Goal: Information Seeking & Learning: Learn about a topic

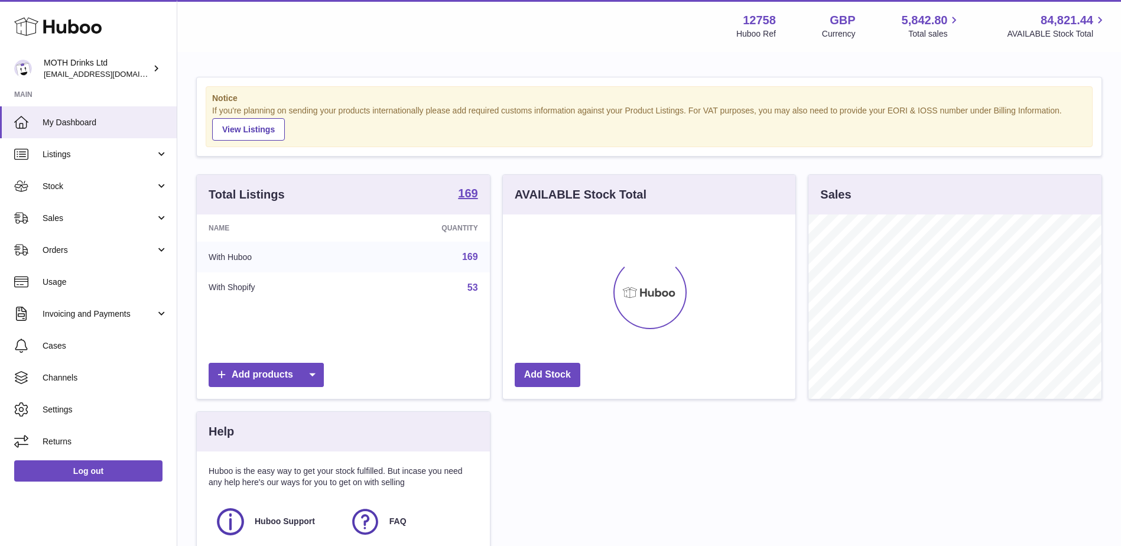
scroll to position [184, 292]
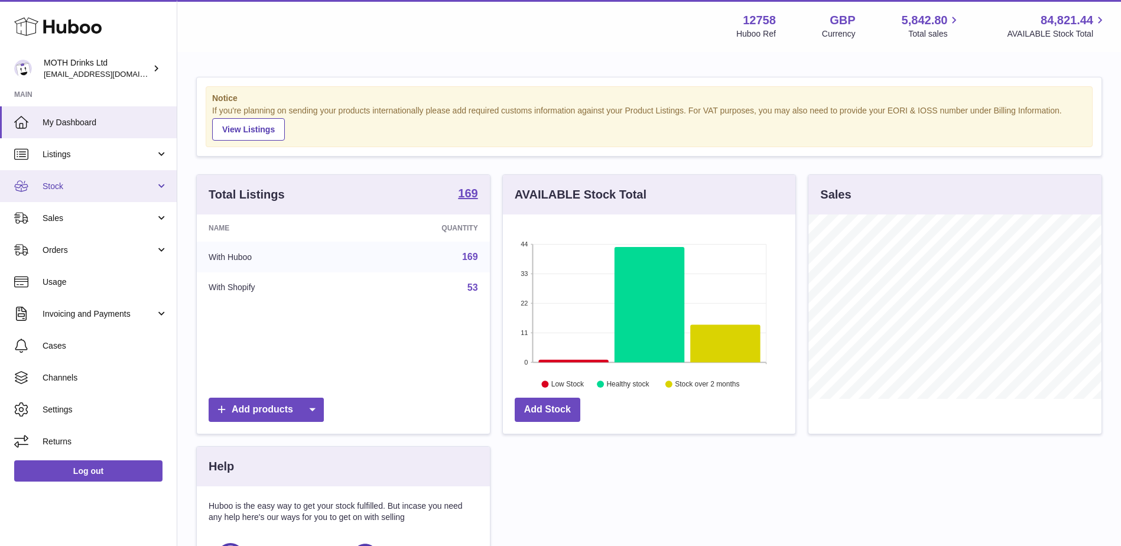
click at [70, 186] on span "Stock" at bounding box center [99, 186] width 113 height 11
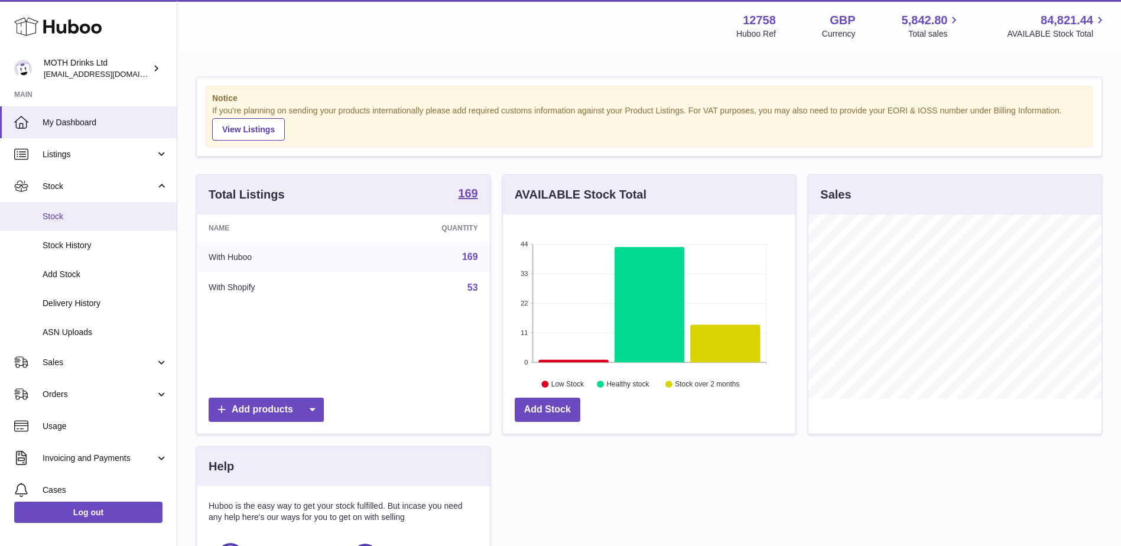
click at [67, 220] on span "Stock" at bounding box center [105, 216] width 125 height 11
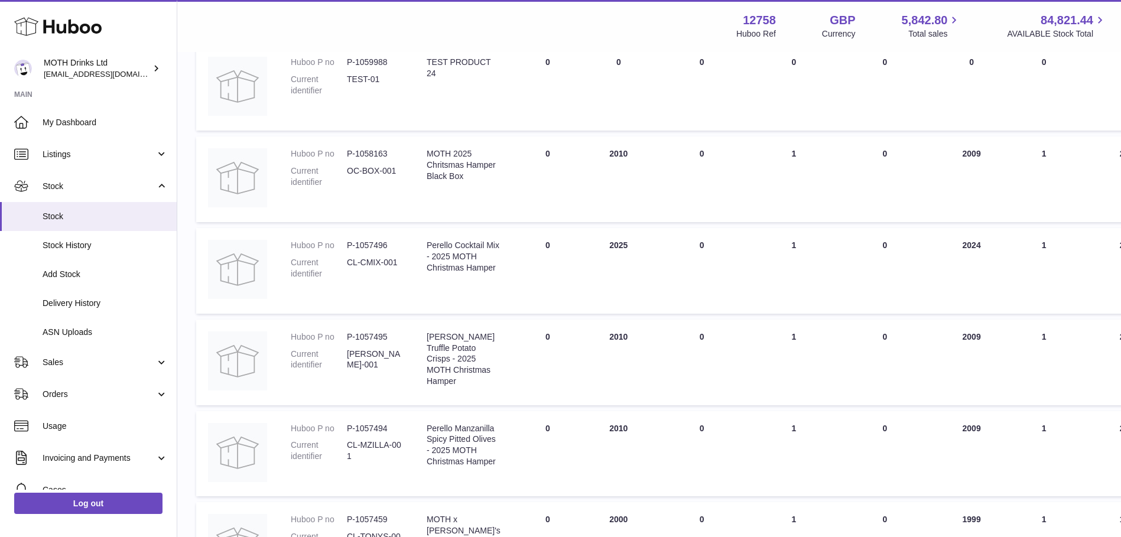
scroll to position [295, 0]
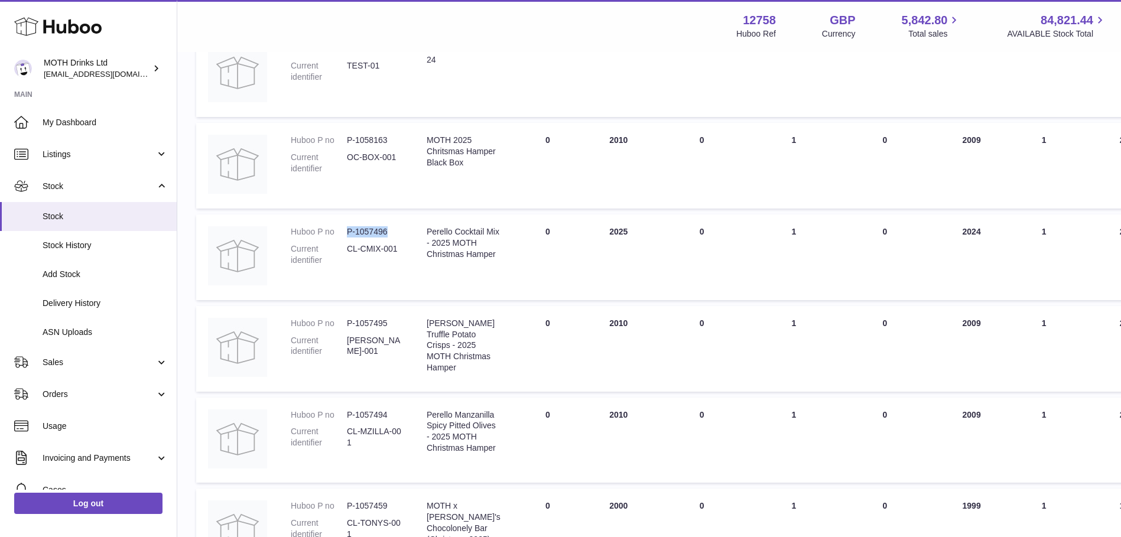
drag, startPoint x: 395, startPoint y: 235, endPoint x: 345, endPoint y: 231, distance: 50.4
click at [345, 231] on dl "Huboo P no P-1057496 Current identifier CL-CMIX-001" at bounding box center [347, 248] width 112 height 45
copy dl "P-1057496"
drag, startPoint x: 427, startPoint y: 232, endPoint x: 464, endPoint y: 275, distance: 57.8
click at [464, 260] on div "Perello Cocktail Mix - 2025 MOTH Christmas Hamper" at bounding box center [464, 243] width 74 height 34
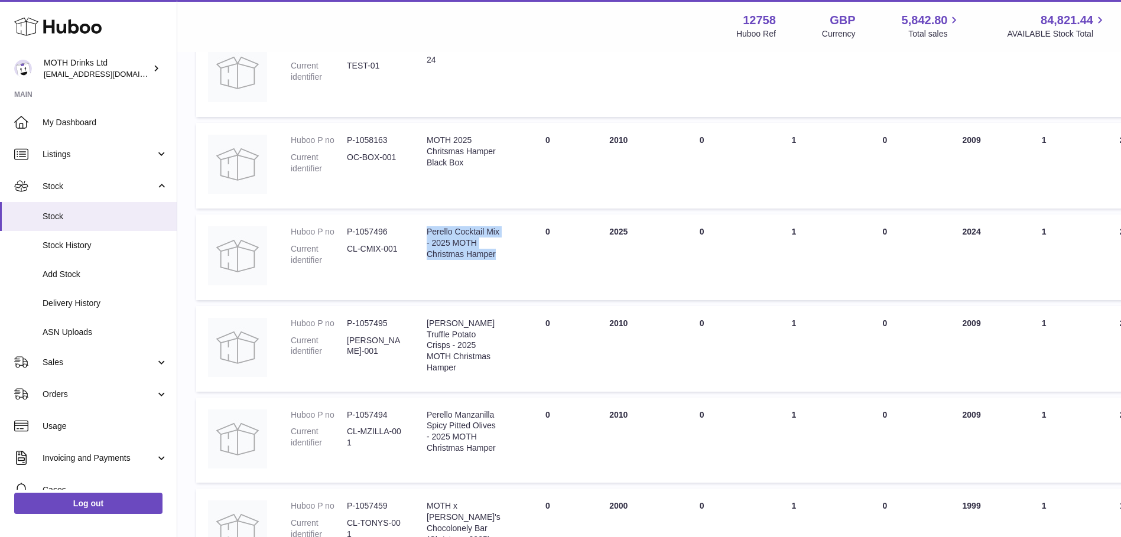
copy div "Perello Cocktail Mix - 2025 MOTH Christmas Hamper"
drag, startPoint x: 392, startPoint y: 323, endPoint x: 346, endPoint y: 322, distance: 46.1
click at [346, 322] on dl "Huboo P no P-1057495 Current identifier CL-CRISP-001" at bounding box center [347, 340] width 112 height 45
copy dl "P-1057495"
drag, startPoint x: 427, startPoint y: 323, endPoint x: 455, endPoint y: 350, distance: 39.3
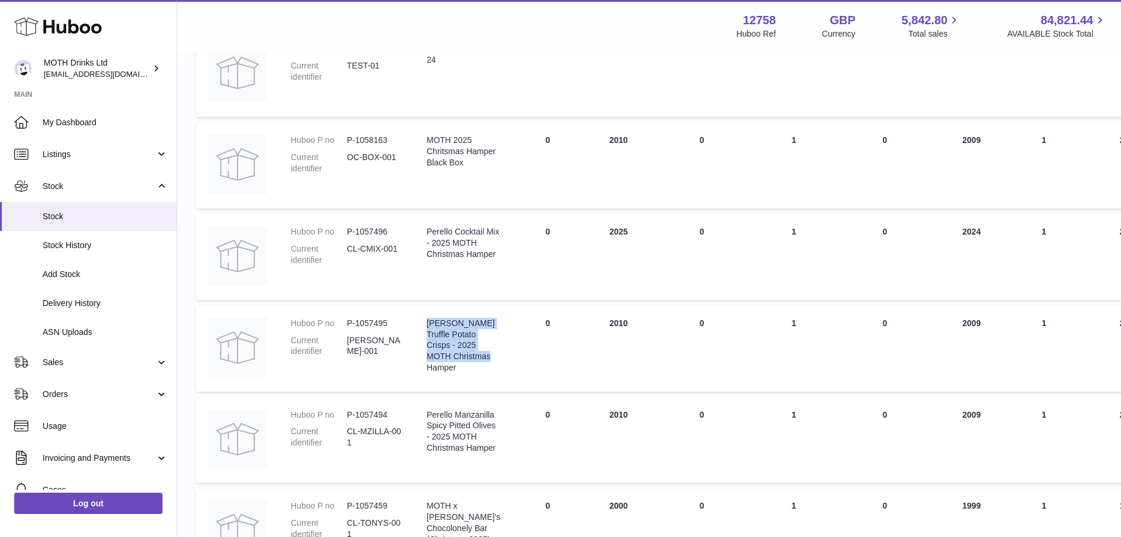
click at [468, 366] on div "Torres Truffle Potato Crisps - 2025 MOTH Christmas Hamper" at bounding box center [464, 346] width 74 height 56
copy div "Torres Truffle Potato Crisps - 2025 MOTH Christmas Hamper"
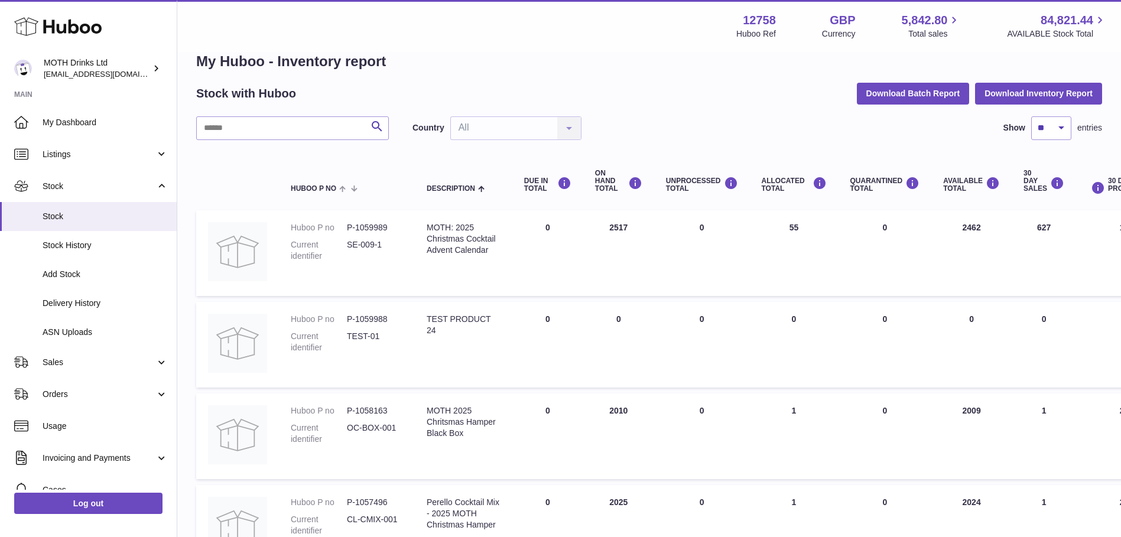
scroll to position [0, 0]
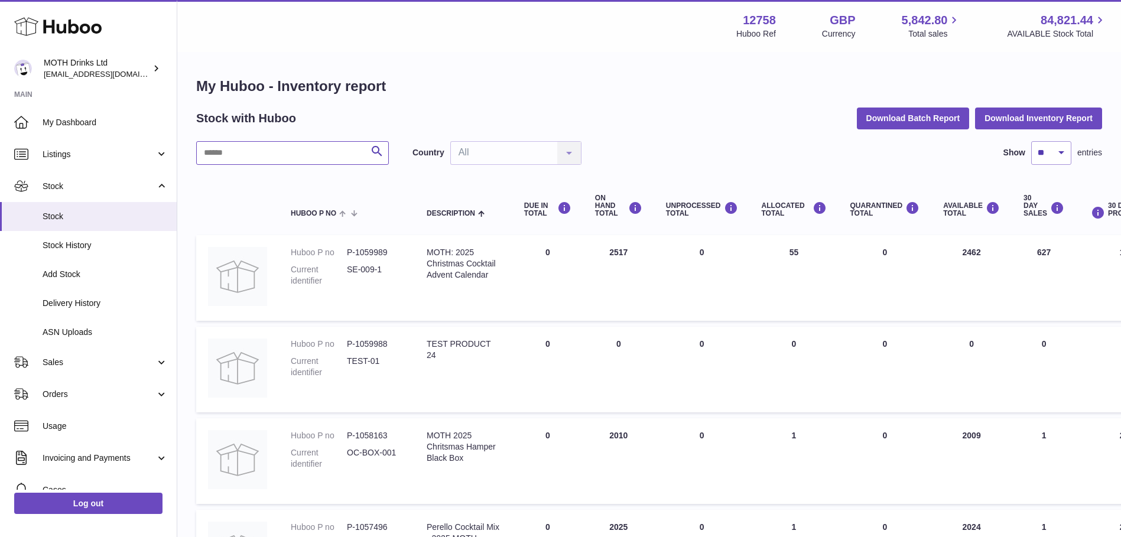
click at [296, 155] on input "text" at bounding box center [292, 153] width 193 height 24
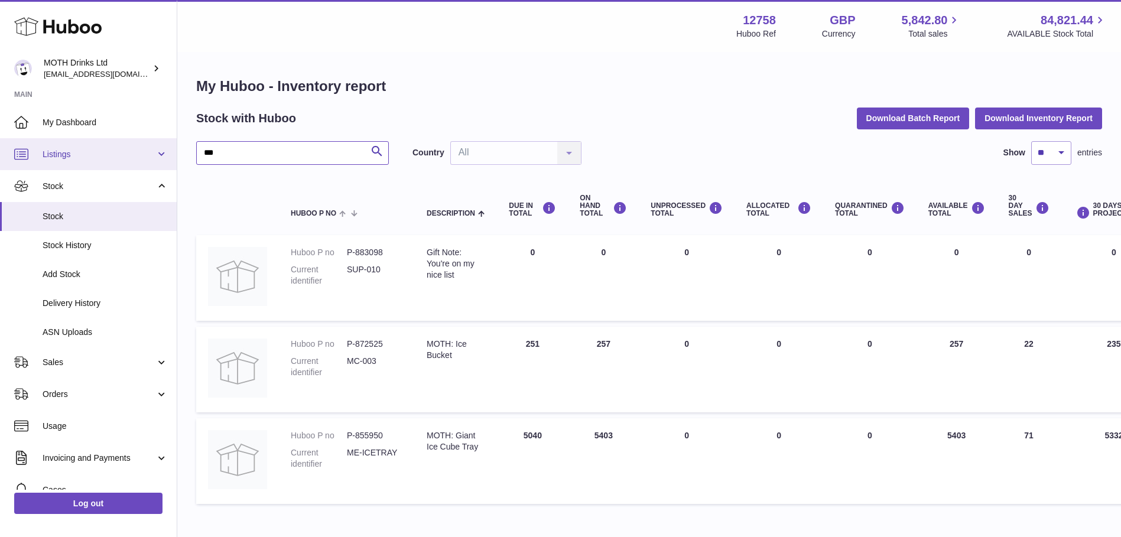
drag, startPoint x: 245, startPoint y: 148, endPoint x: 173, endPoint y: 150, distance: 72.7
click at [170, 150] on div "Huboo MOTH Drinks Ltd internalAdmin-12758@internal.huboo.com Main My Dashboard …" at bounding box center [560, 301] width 1121 height 603
type input "**********"
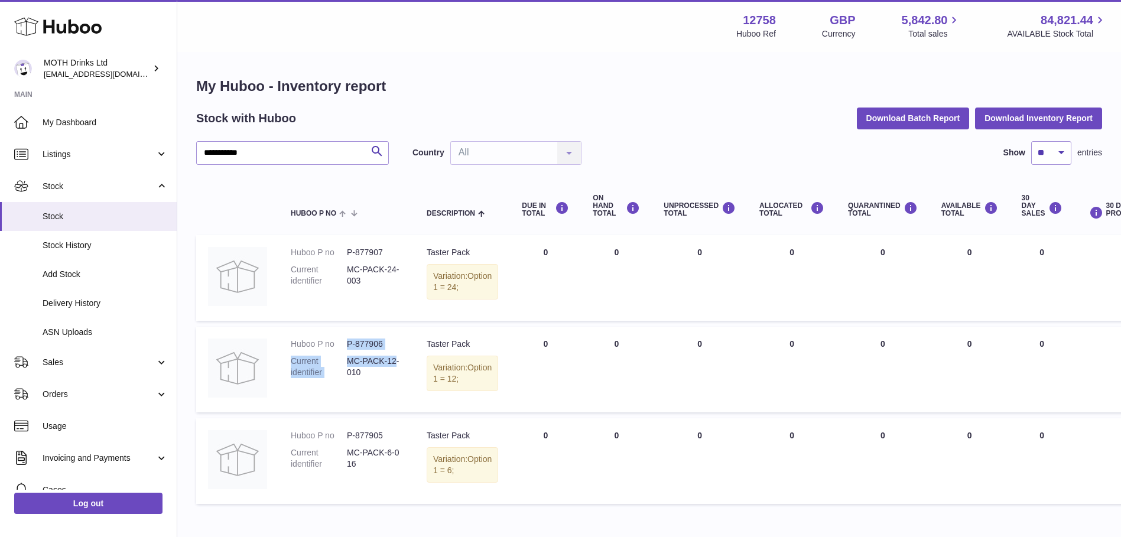
drag, startPoint x: 349, startPoint y: 351, endPoint x: 395, endPoint y: 365, distance: 47.5
click at [398, 373] on dl "Huboo P no P-877906 Current identifier MC-PACK-12-010" at bounding box center [347, 361] width 112 height 45
click at [388, 350] on dd "P-877906" at bounding box center [375, 344] width 56 height 11
drag, startPoint x: 347, startPoint y: 349, endPoint x: 391, endPoint y: 350, distance: 43.1
click at [391, 350] on dl "Huboo P no P-877906 Current identifier MC-PACK-12-010" at bounding box center [347, 361] width 112 height 45
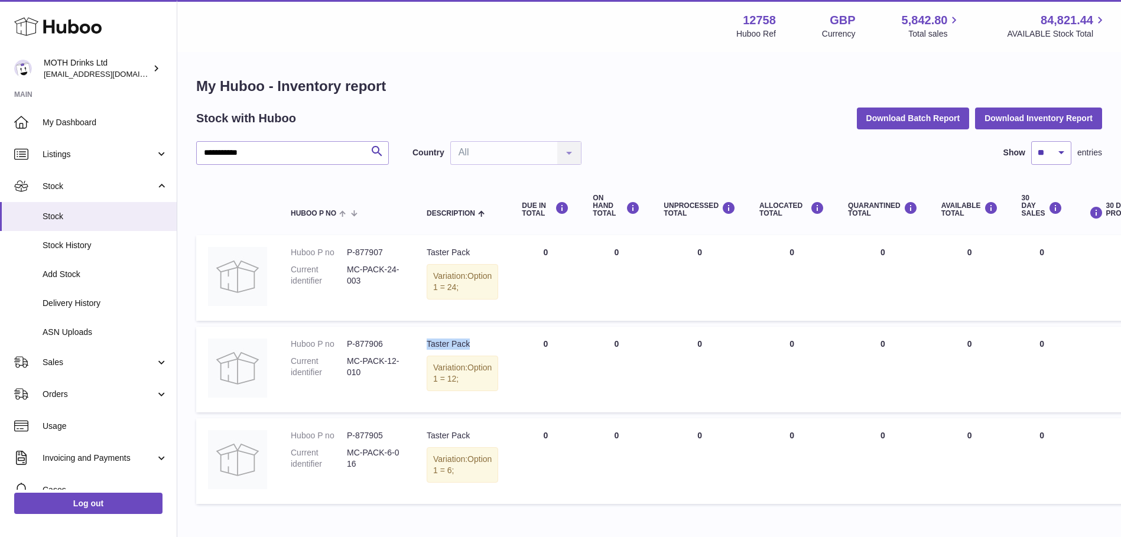
drag, startPoint x: 481, startPoint y: 350, endPoint x: 427, endPoint y: 353, distance: 54.4
click at [427, 353] on td "Description Taster Pack Variation: Option 1 = 12;" at bounding box center [462, 370] width 95 height 86
copy div "Taster Pack"
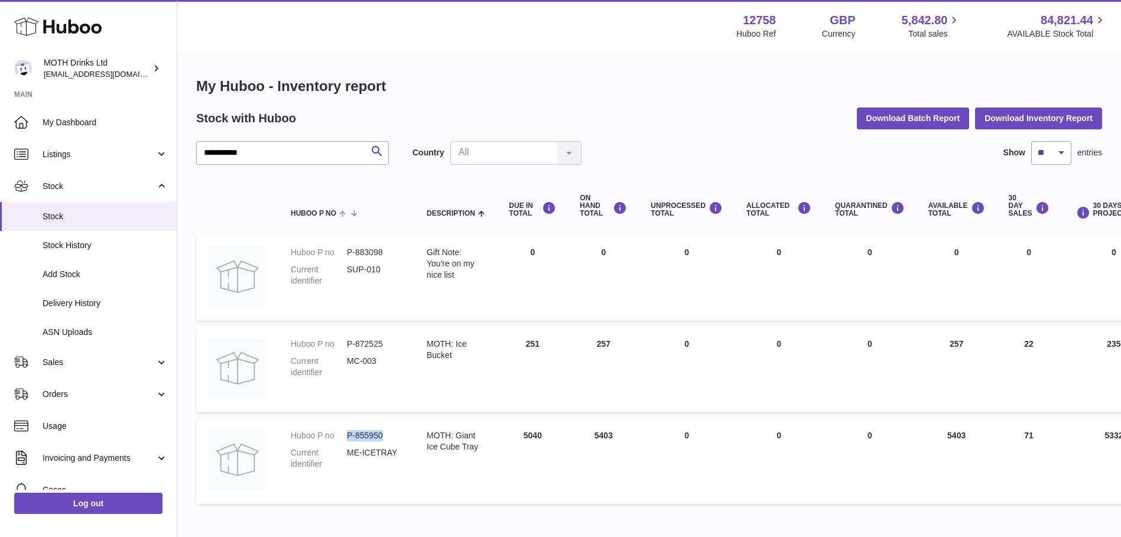
drag, startPoint x: 393, startPoint y: 434, endPoint x: 346, endPoint y: 431, distance: 47.9
click at [346, 431] on dl "Huboo P no P-855950 Current identifier ME-ICETRAY" at bounding box center [347, 452] width 112 height 45
copy dl "P-855950"
drag, startPoint x: 427, startPoint y: 436, endPoint x: 484, endPoint y: 447, distance: 57.7
click at [484, 447] on td "Description MOTH: Giant Ice Cube Tray" at bounding box center [456, 461] width 82 height 86
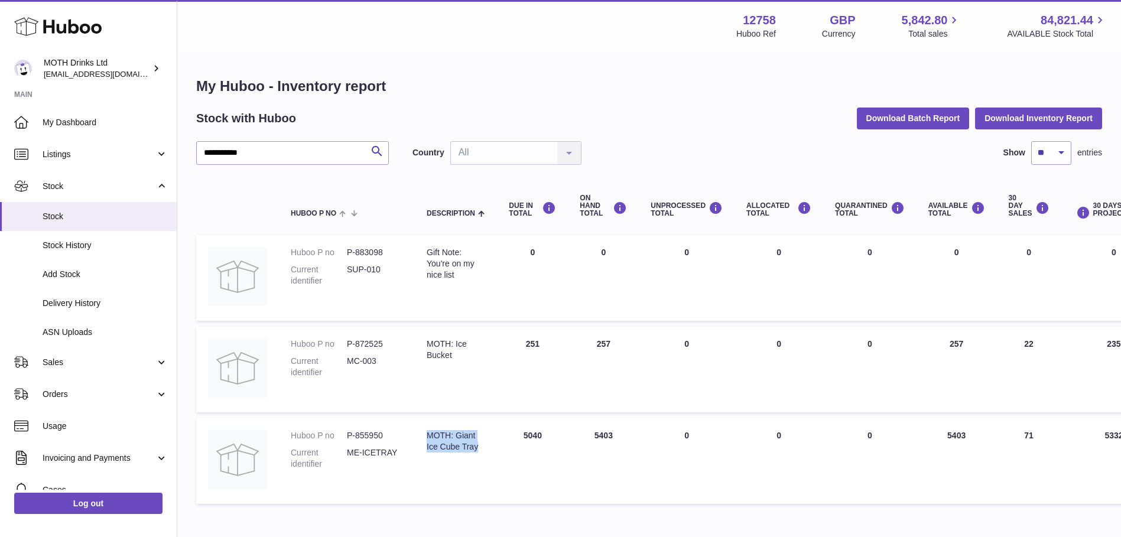
copy div "MOTH: Giant Ice Cube Tray"
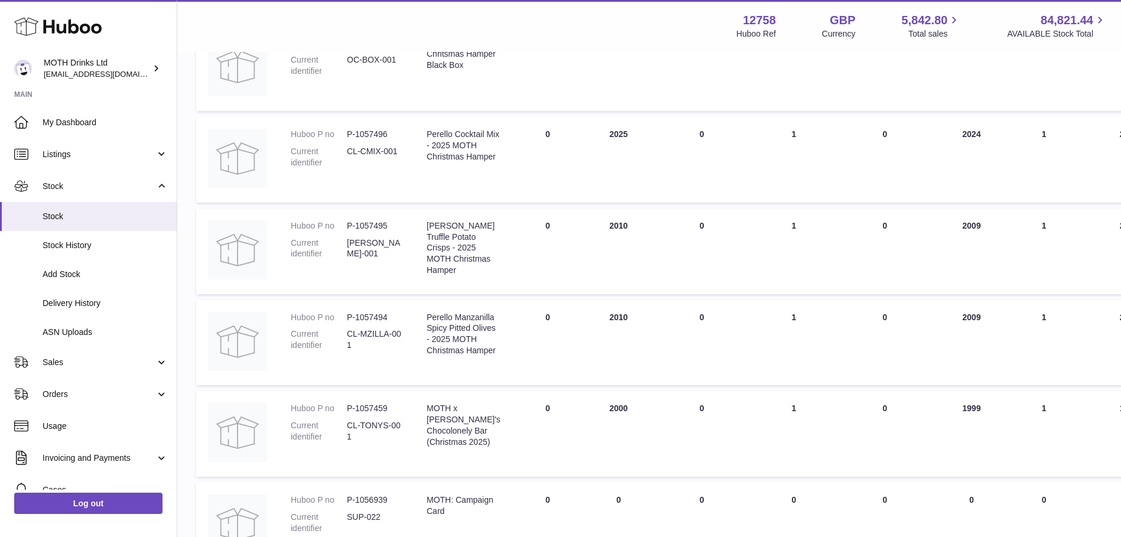
scroll to position [414, 0]
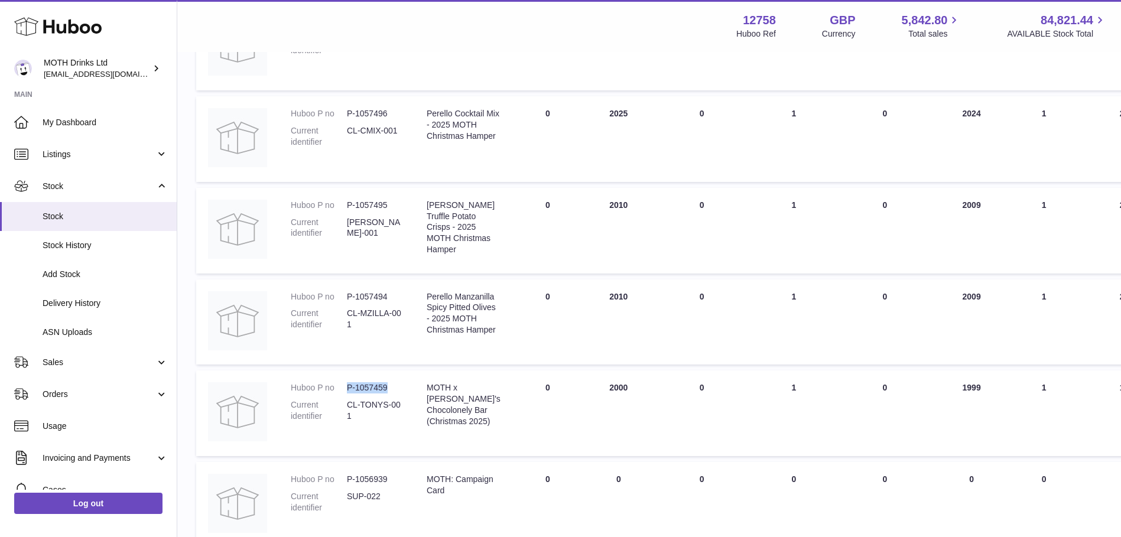
drag, startPoint x: 346, startPoint y: 405, endPoint x: 386, endPoint y: 405, distance: 40.8
click at [389, 406] on dl "Huboo P no P-1057459 Current identifier CL-TONYS-001" at bounding box center [347, 404] width 112 height 45
copy dl "P-1057459"
drag, startPoint x: 429, startPoint y: 404, endPoint x: 468, endPoint y: 457, distance: 66.3
click at [473, 427] on div "MOTH x Tony's Chocolonely Bar (Christmas 2025)" at bounding box center [464, 404] width 74 height 45
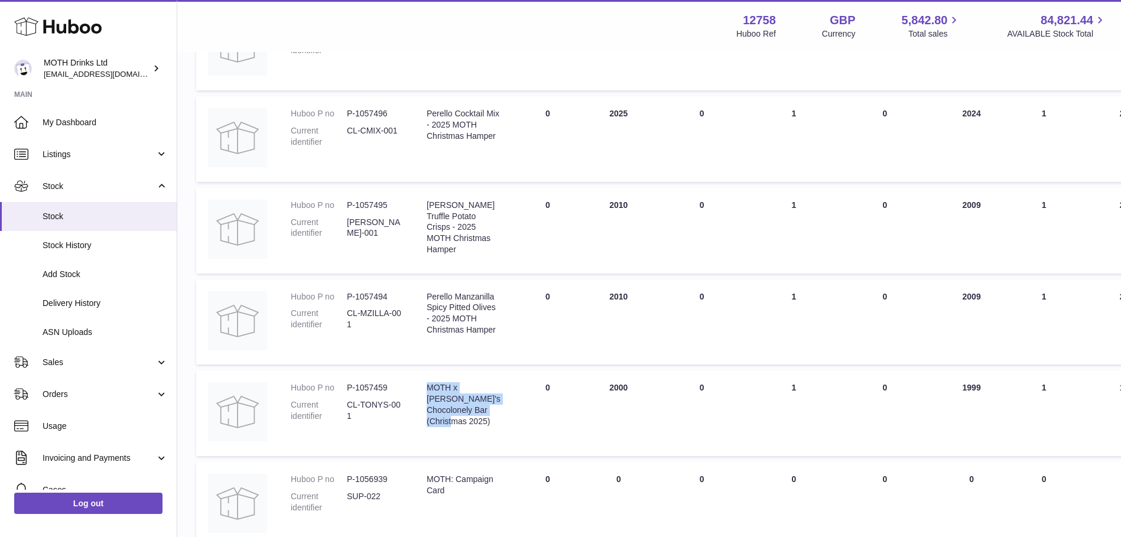
copy div "MOTH x Tony's Chocolonely Bar (Christmas 2025)"
drag, startPoint x: 360, startPoint y: 295, endPoint x: 391, endPoint y: 295, distance: 30.7
click at [391, 295] on dl "Huboo P no P-1057494 Current identifier CL-MZILLA-001" at bounding box center [347, 313] width 112 height 45
copy dl "P-1057494"
drag, startPoint x: 428, startPoint y: 295, endPoint x: 480, endPoint y: 333, distance: 64.3
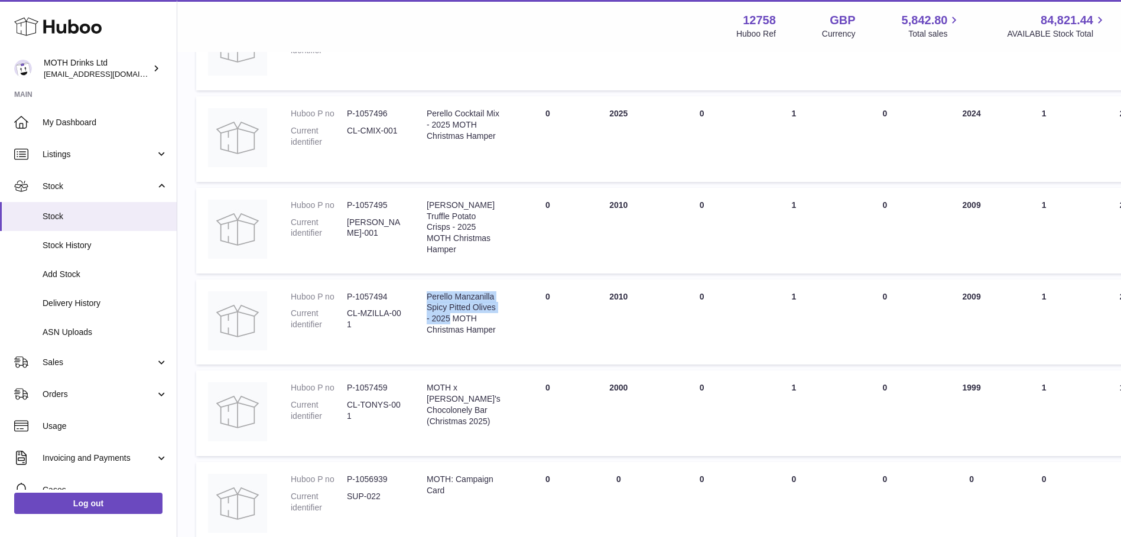
click at [480, 333] on div "Perello Manzanilla Spicy Pitted Olives - 2025 MOTH Christmas Hamper" at bounding box center [464, 313] width 74 height 45
